Goal: Task Accomplishment & Management: Complete application form

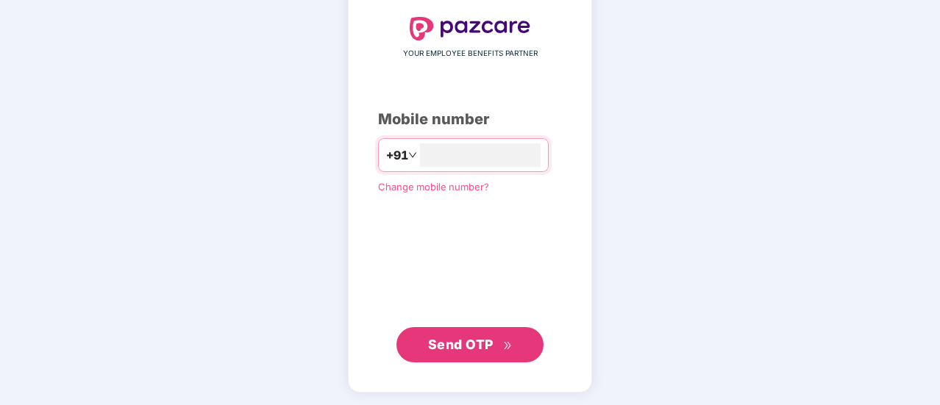
scroll to position [79, 0]
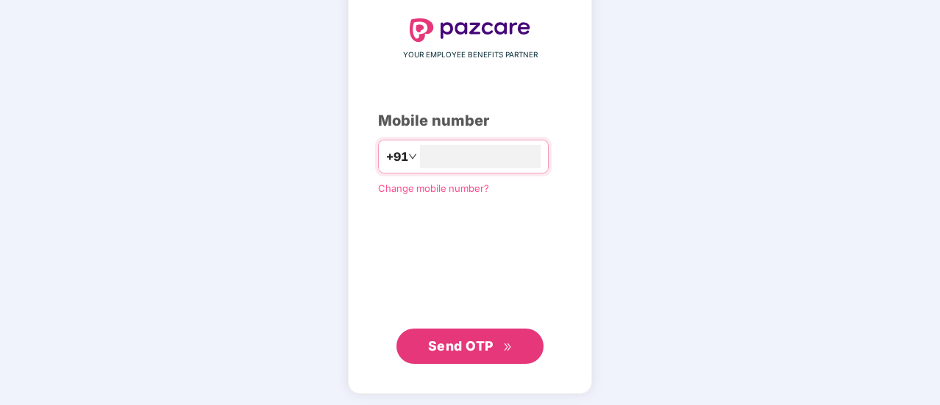
type input "**********"
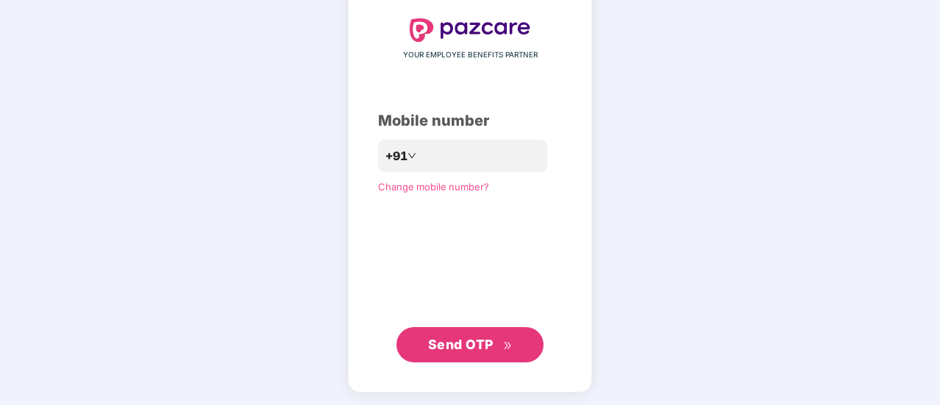
click at [499, 344] on span "Send OTP" at bounding box center [470, 345] width 85 height 21
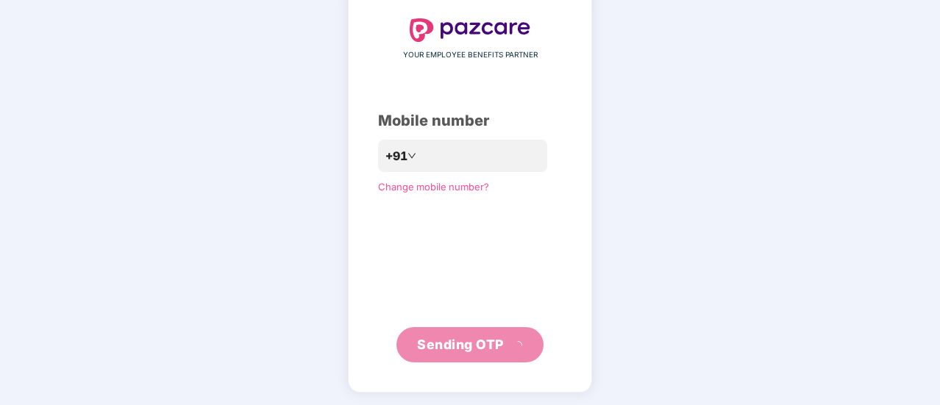
scroll to position [74, 0]
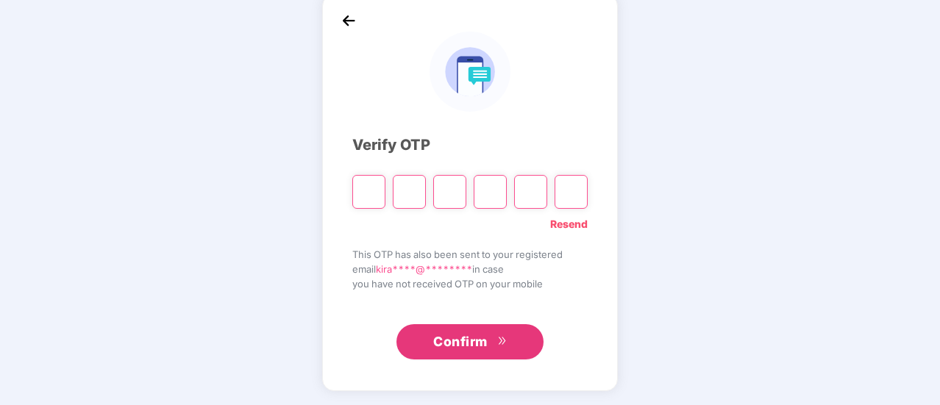
type input "*"
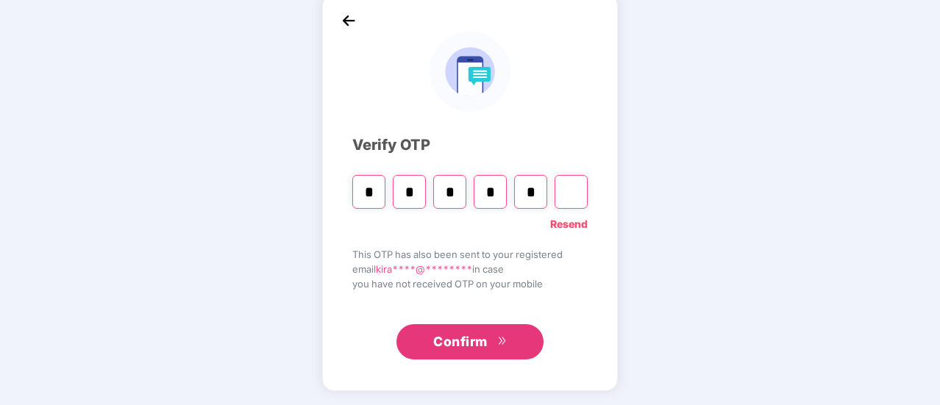
type input "*"
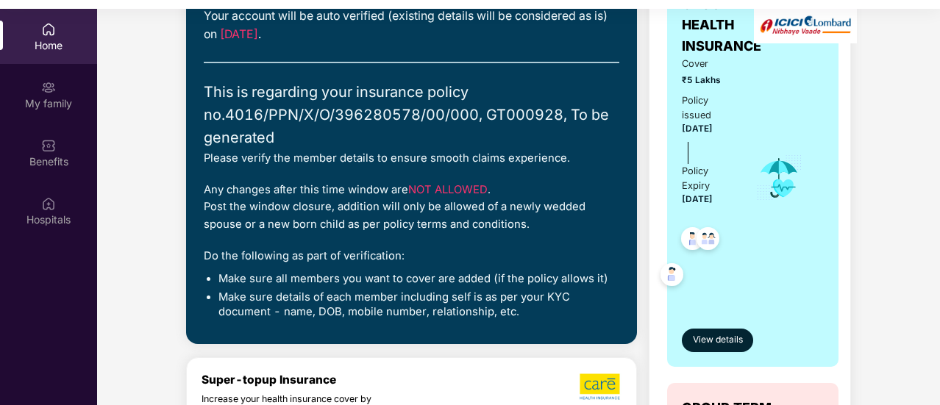
scroll to position [157, 0]
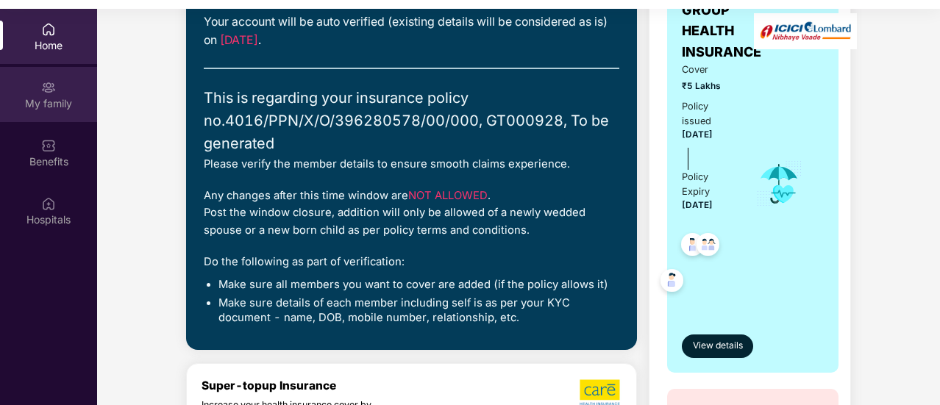
click at [62, 102] on div "My family" at bounding box center [48, 103] width 97 height 15
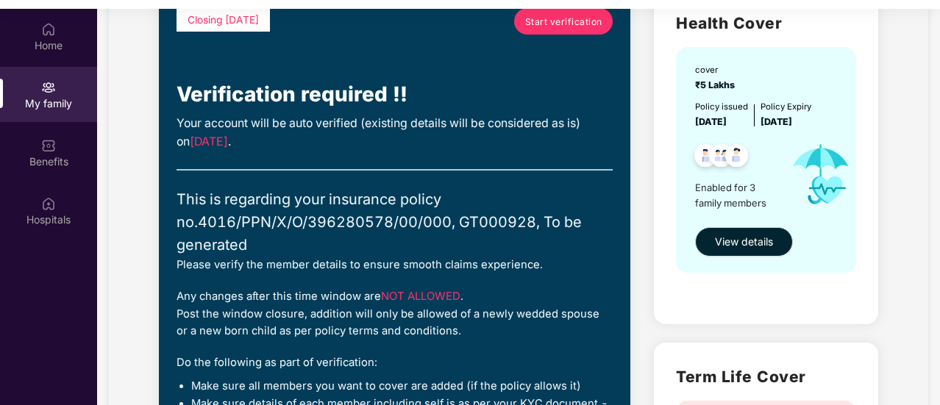
scroll to position [122, 0]
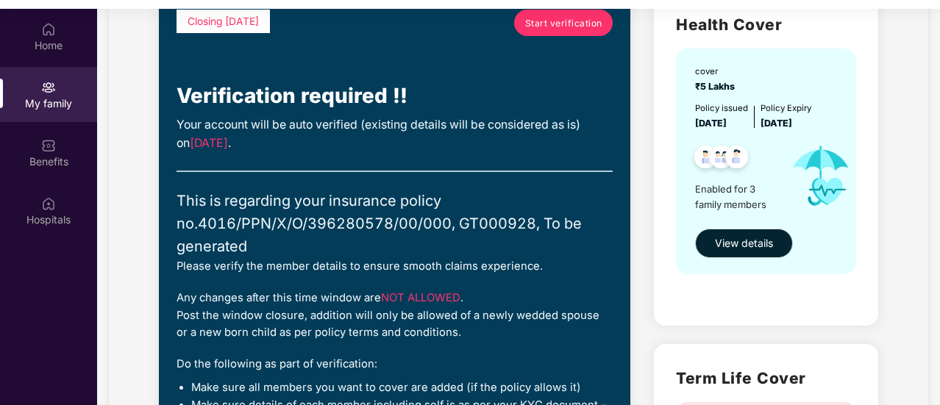
click at [569, 31] on link "Start verification" at bounding box center [563, 23] width 99 height 26
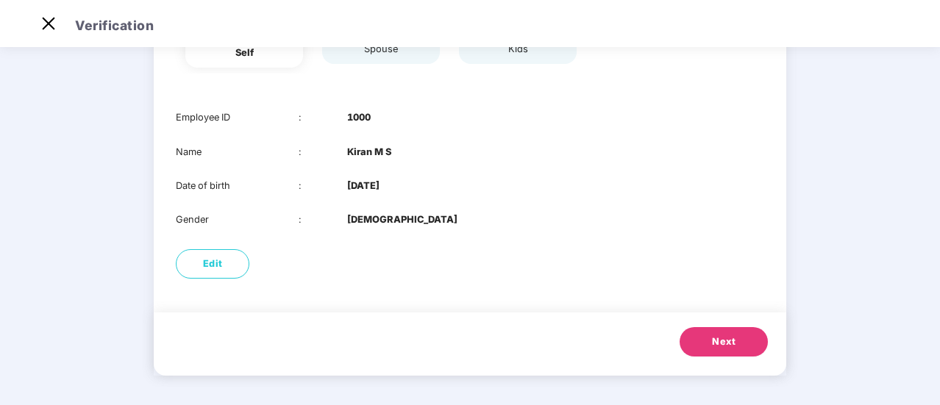
scroll to position [174, 0]
click at [714, 341] on span "Next" at bounding box center [724, 342] width 24 height 15
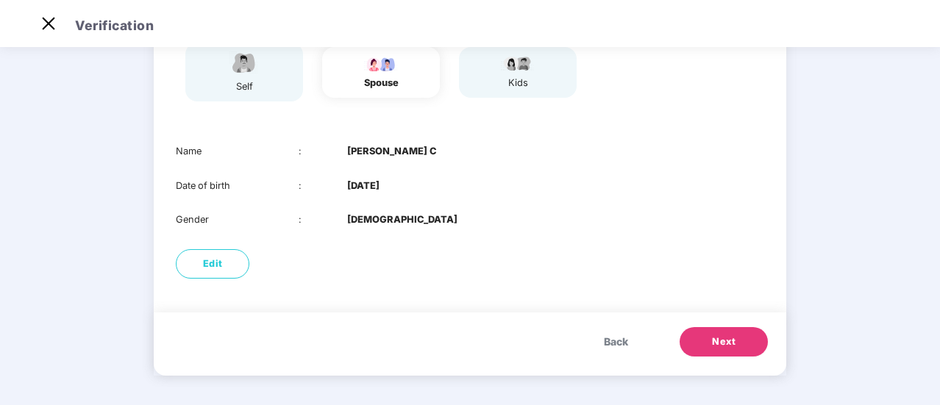
scroll to position [140, 0]
click at [714, 341] on span "Next" at bounding box center [724, 343] width 24 height 15
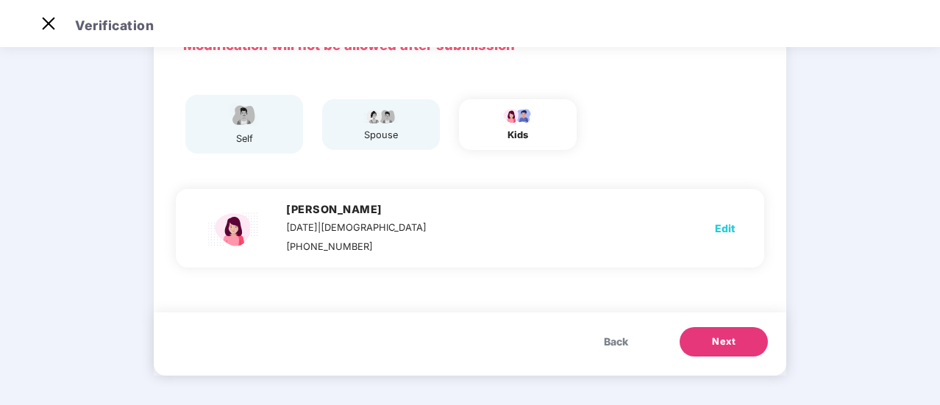
scroll to position [88, 0]
click at [714, 341] on span "Next" at bounding box center [724, 342] width 24 height 15
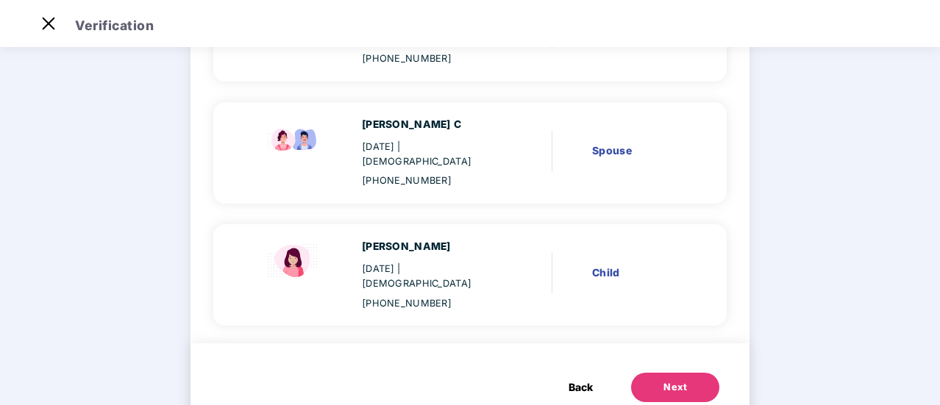
scroll to position [35, 0]
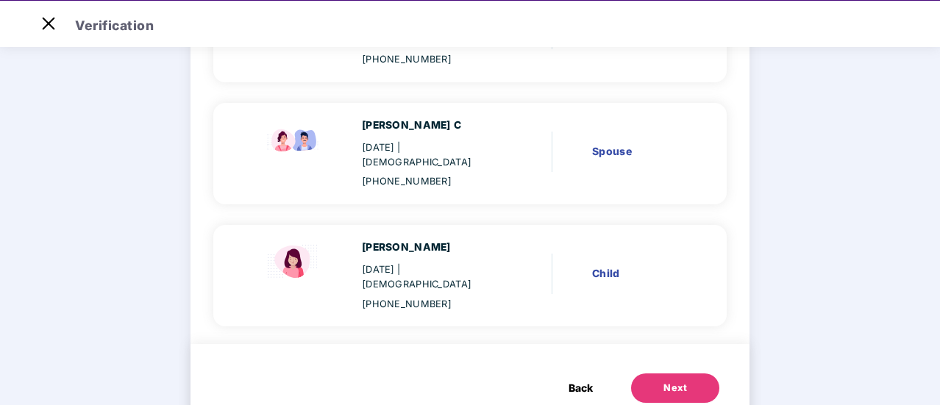
click at [664, 381] on div "Next" at bounding box center [676, 388] width 24 height 15
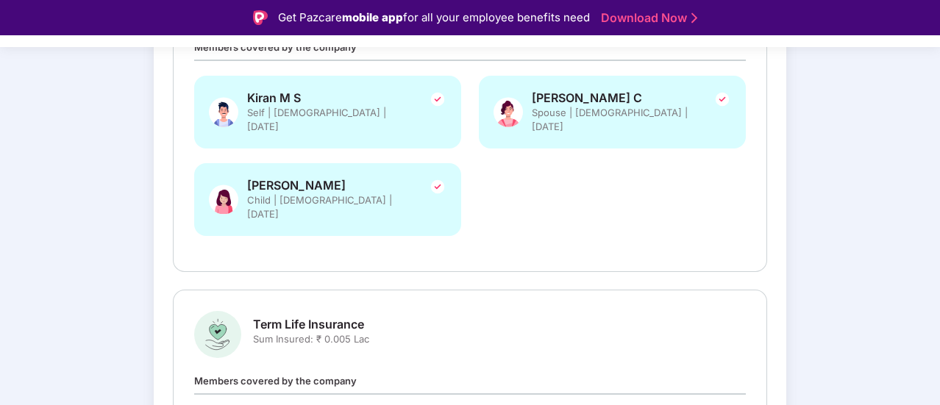
scroll to position [297, 0]
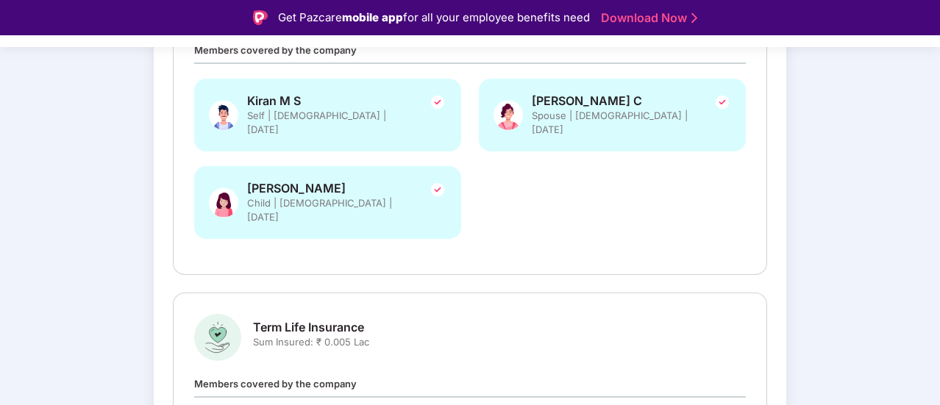
click at [430, 102] on img at bounding box center [438, 102] width 18 height 18
click at [720, 98] on img at bounding box center [723, 102] width 18 height 18
click at [439, 181] on img at bounding box center [438, 190] width 18 height 18
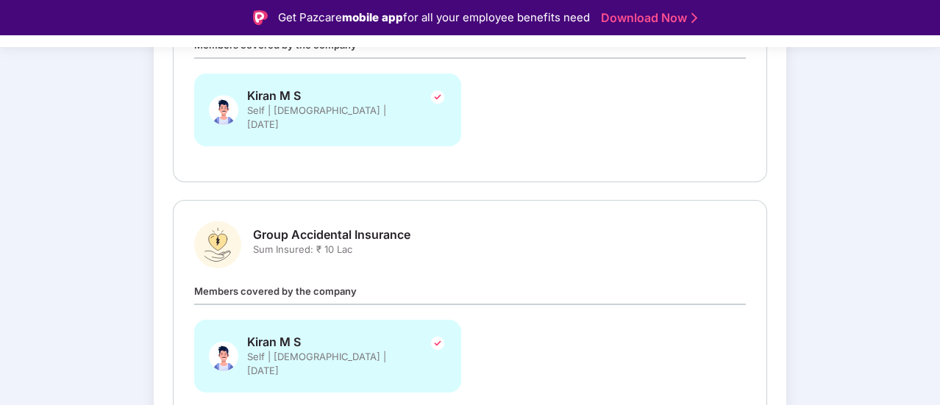
scroll to position [683, 0]
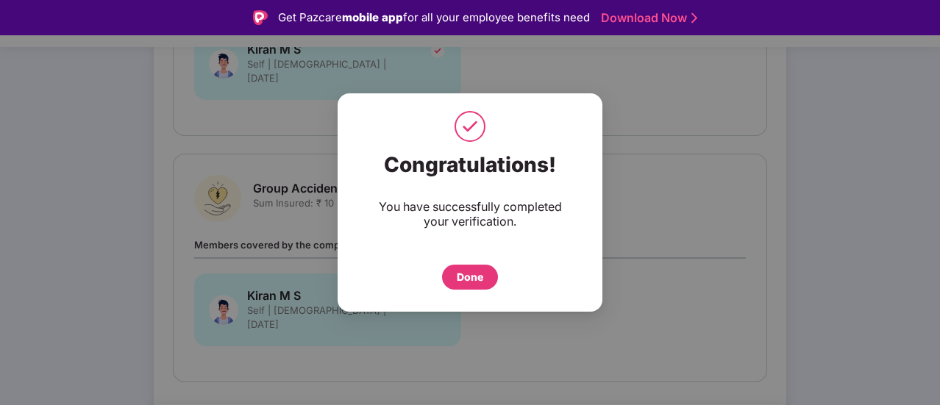
click at [473, 285] on div "Done" at bounding box center [470, 277] width 56 height 25
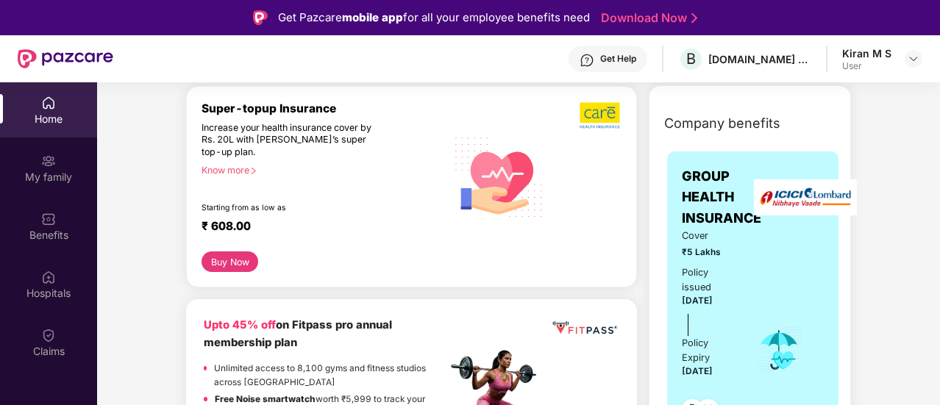
scroll to position [182, 0]
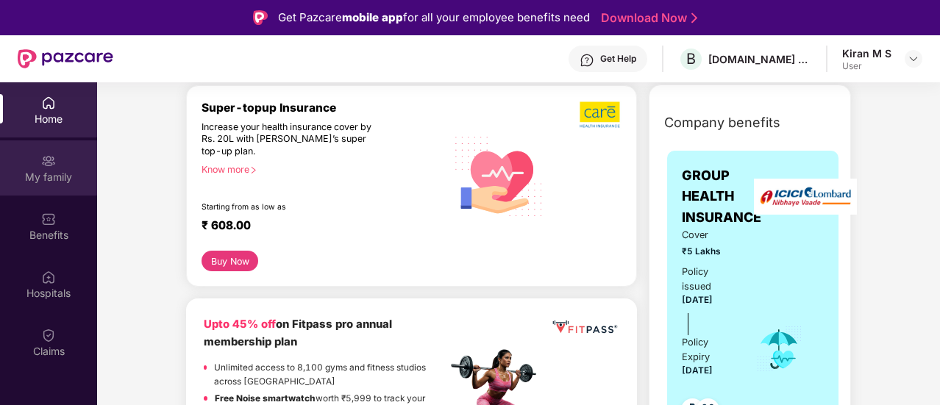
click at [54, 169] on div "My family" at bounding box center [48, 168] width 97 height 55
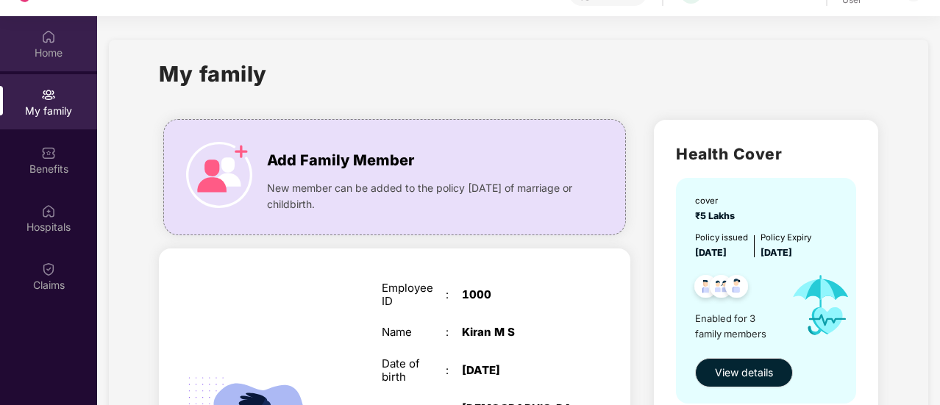
click at [37, 46] on div "Home" at bounding box center [48, 53] width 97 height 15
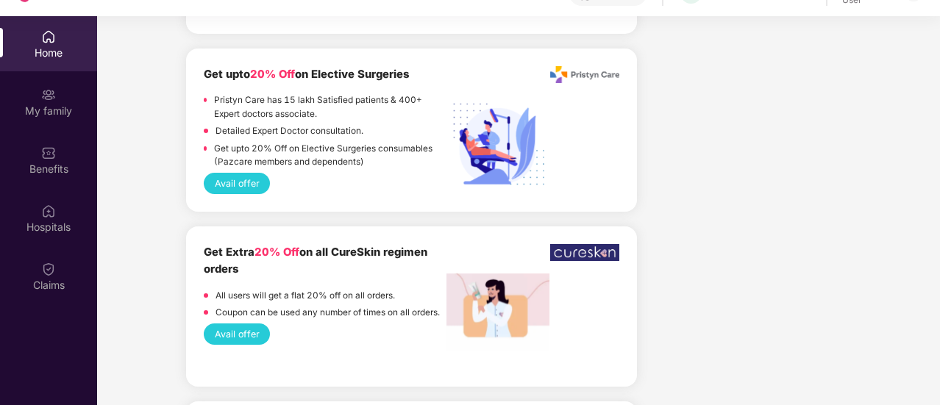
scroll to position [1682, 0]
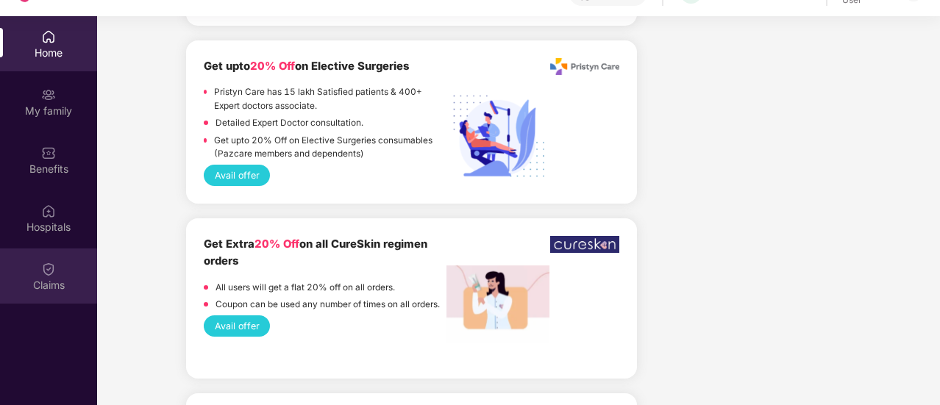
click at [44, 269] on img at bounding box center [48, 269] width 15 height 15
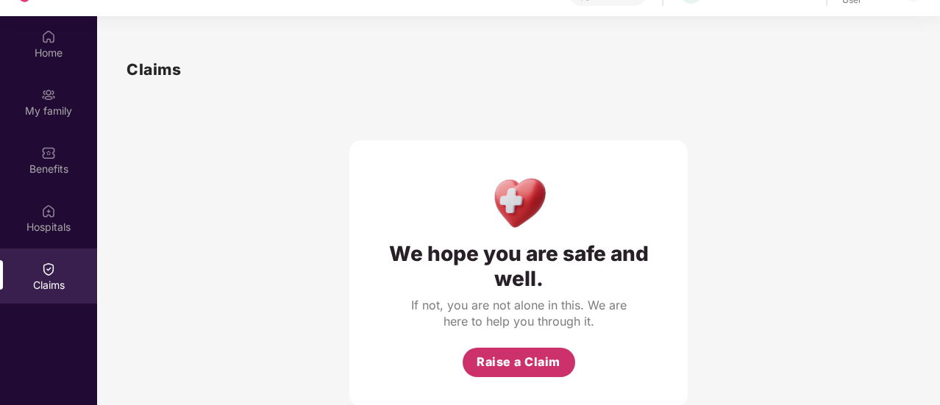
click at [525, 351] on button "Raise a Claim" at bounding box center [519, 362] width 113 height 29
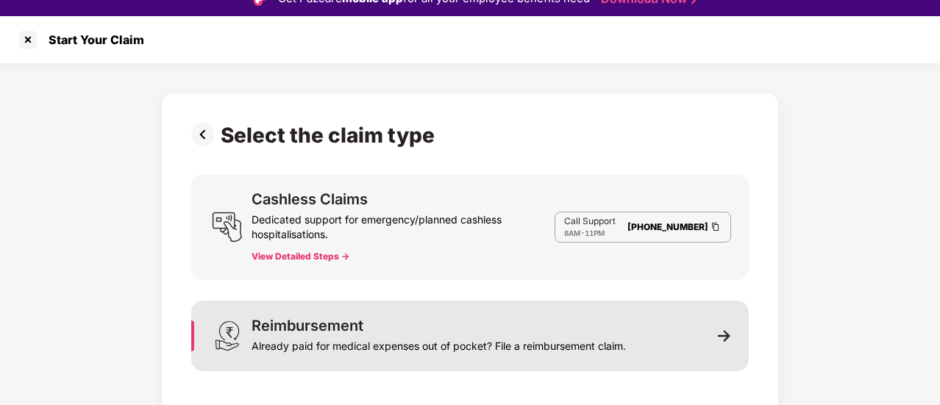
click at [321, 336] on div "Already paid for medical expenses out of pocket? File a reimbursement claim." at bounding box center [439, 343] width 375 height 21
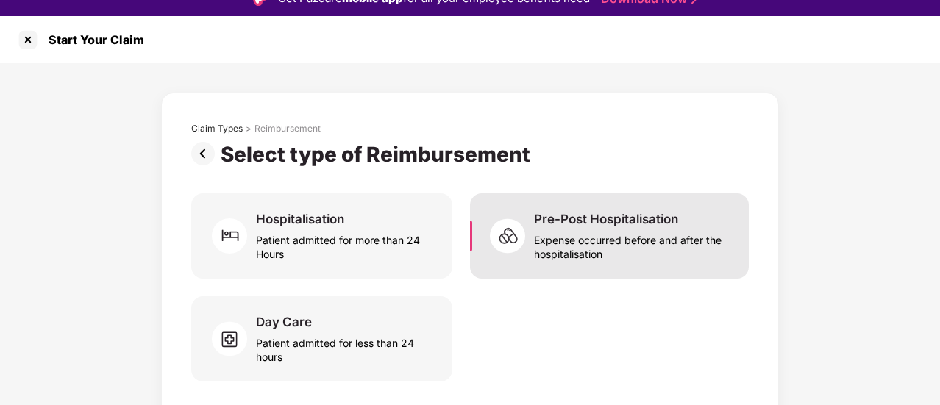
click at [664, 253] on div "Expense occurred before and after the hospitalisation" at bounding box center [632, 244] width 197 height 34
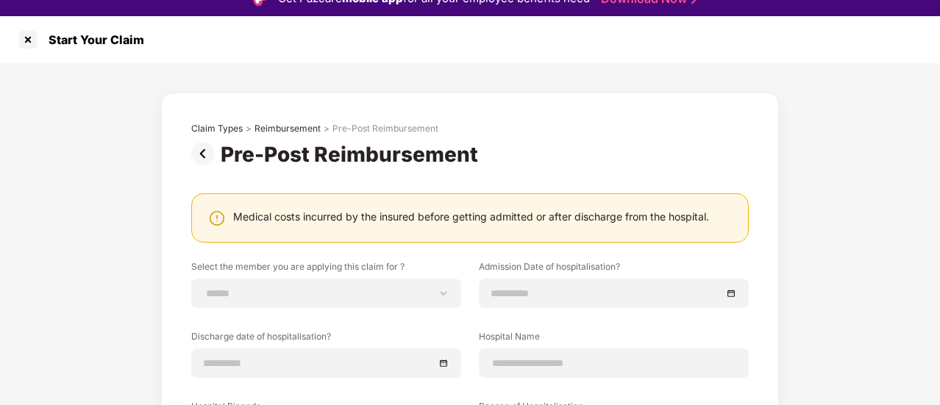
scroll to position [2, 0]
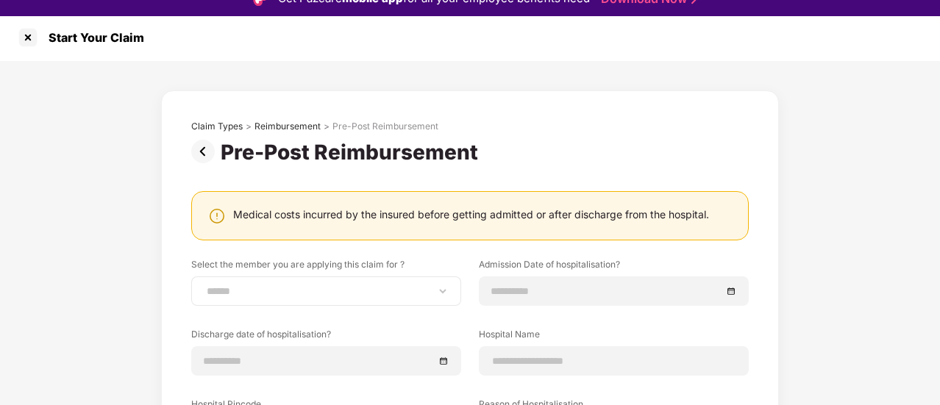
click at [328, 298] on div "**********" at bounding box center [326, 291] width 270 height 29
click at [433, 288] on select "**********" at bounding box center [326, 292] width 245 height 12
select select "**********"
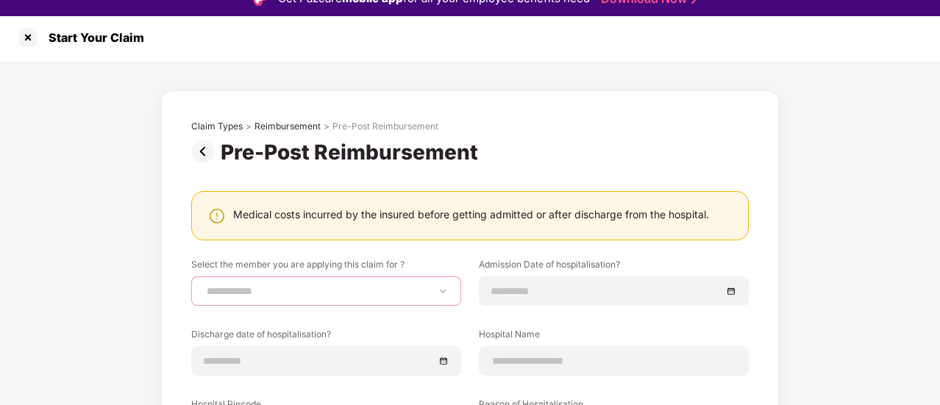
click at [204, 286] on select "**********" at bounding box center [326, 292] width 245 height 12
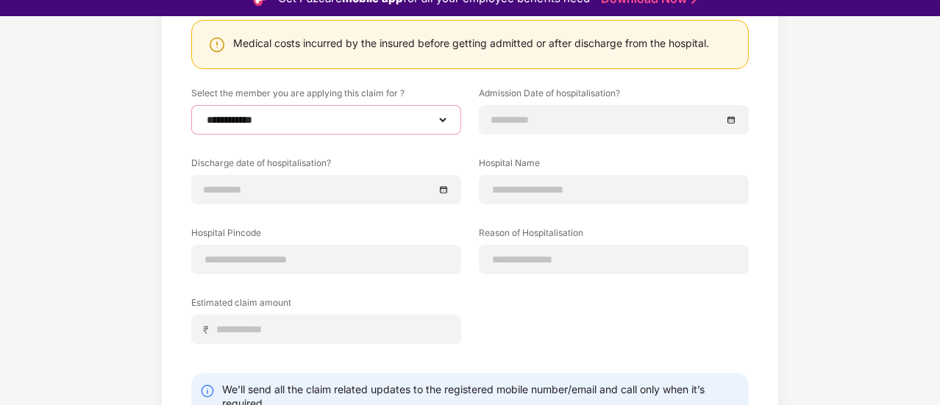
scroll to position [0, 0]
